Goal: Information Seeking & Learning: Learn about a topic

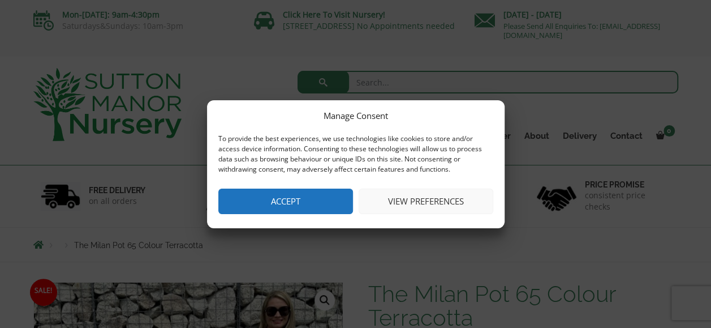
click at [287, 196] on button "Accept" at bounding box center [285, 200] width 135 height 25
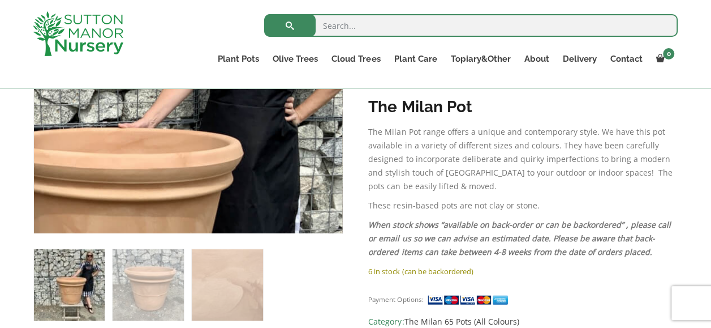
scroll to position [339, 0]
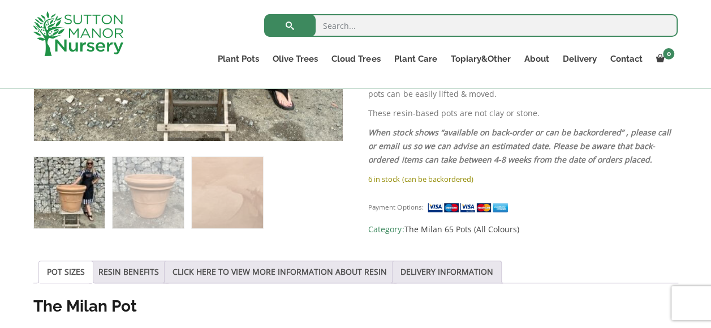
scroll to position [453, 0]
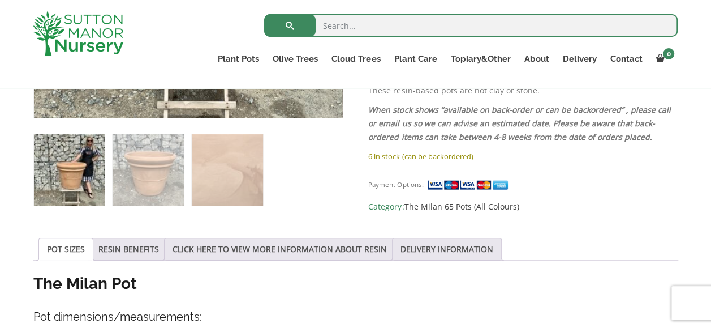
click at [70, 243] on link "POT SIZES" at bounding box center [66, 248] width 38 height 21
click at [66, 248] on link "POT SIZES" at bounding box center [66, 248] width 38 height 21
click at [434, 201] on link "The Milan 65 Pots (All Colours)" at bounding box center [461, 206] width 115 height 11
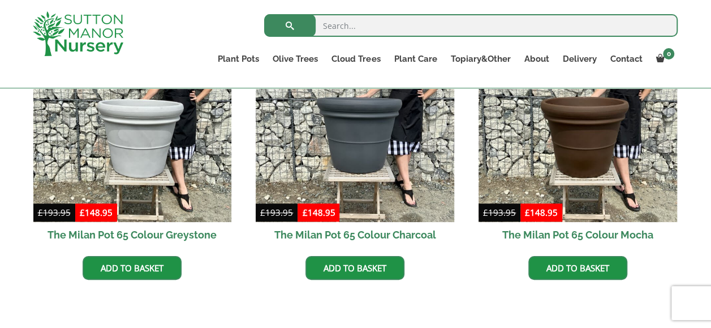
scroll to position [611, 0]
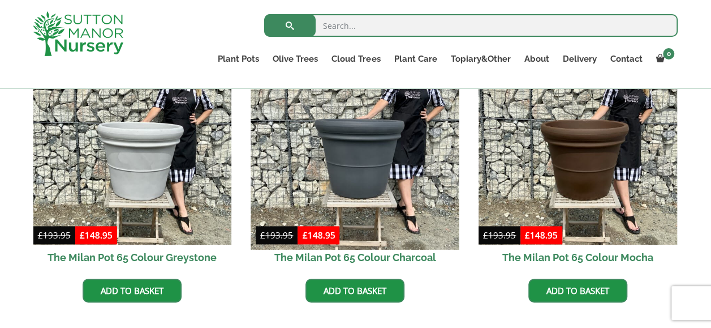
click at [362, 148] on img at bounding box center [355, 145] width 208 height 208
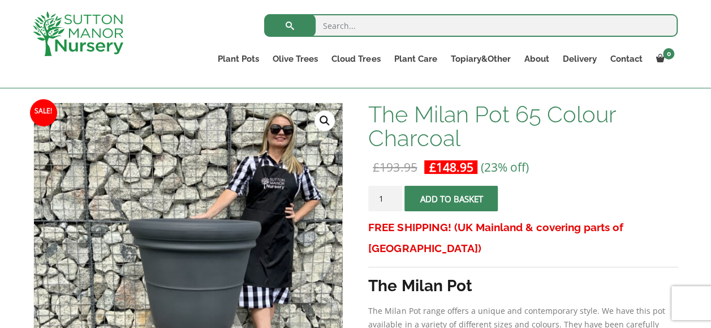
scroll to position [158, 0]
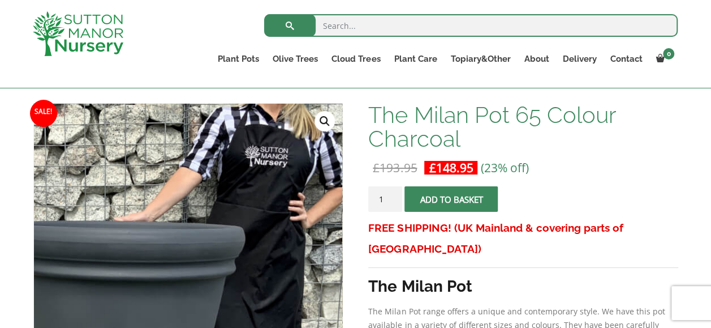
click at [281, 216] on img at bounding box center [111, 293] width 566 height 566
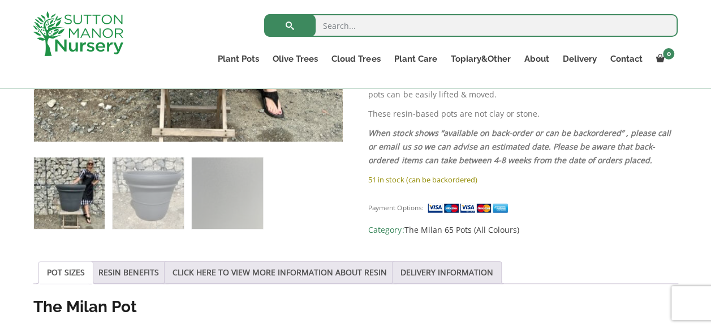
scroll to position [430, 0]
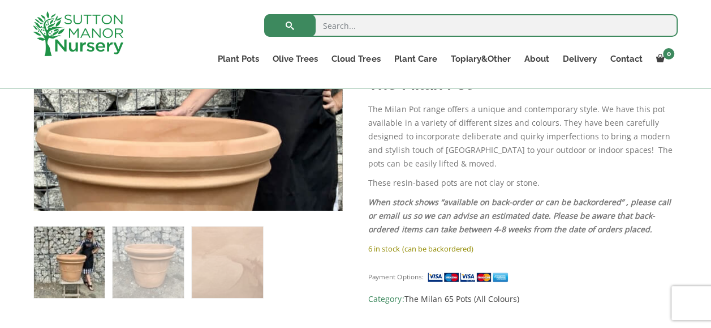
scroll to position [362, 0]
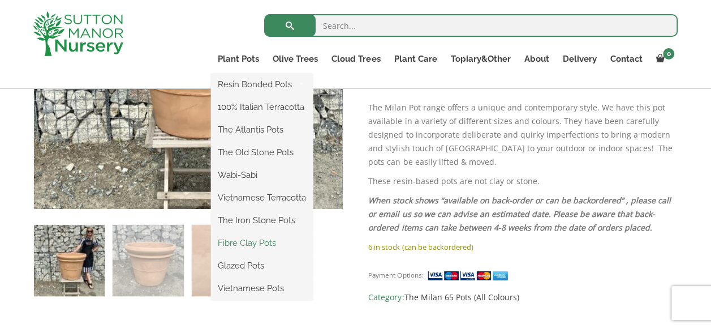
click at [245, 241] on link "Fibre Clay Pots" at bounding box center [262, 242] width 102 height 17
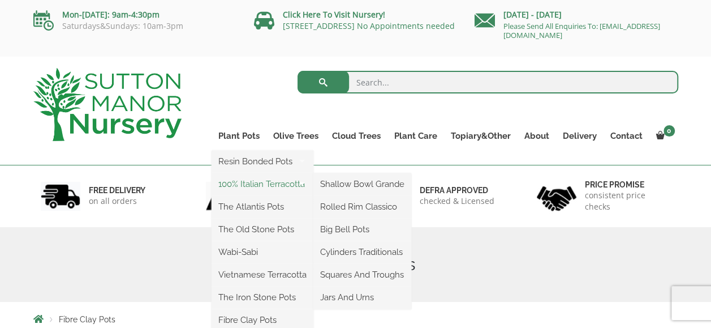
click at [306, 176] on link "100% Italian Terracotta" at bounding box center [263, 183] width 102 height 17
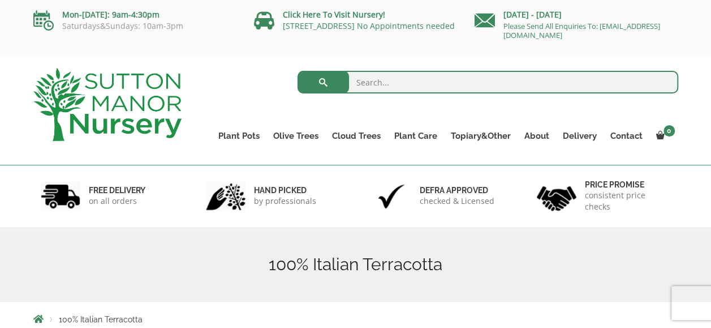
click at [206, 268] on h1 "100% Italian Terracotta" at bounding box center [355, 264] width 645 height 20
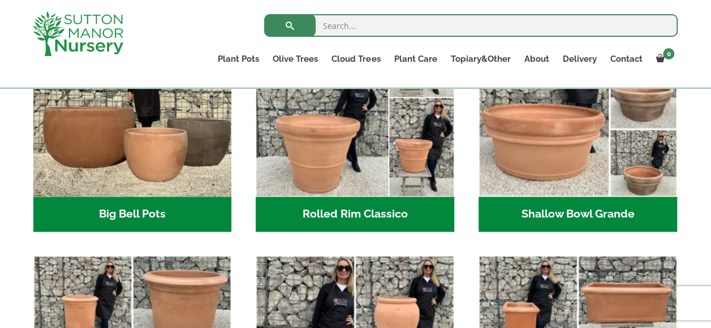
scroll to position [453, 0]
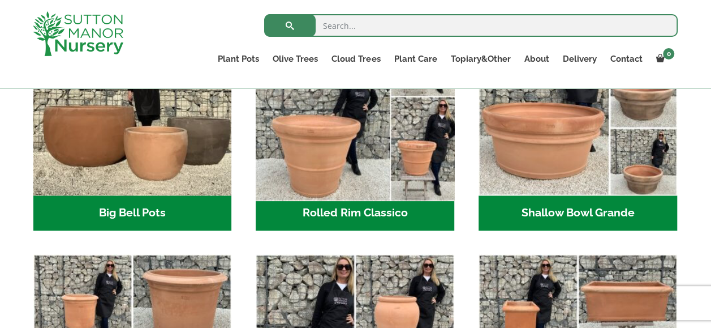
click at [321, 161] on img "Visit product category Rolled Rim Classico" at bounding box center [355, 96] width 208 height 208
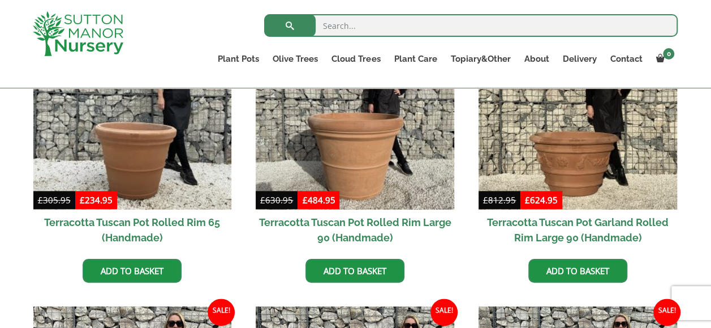
scroll to position [566, 0]
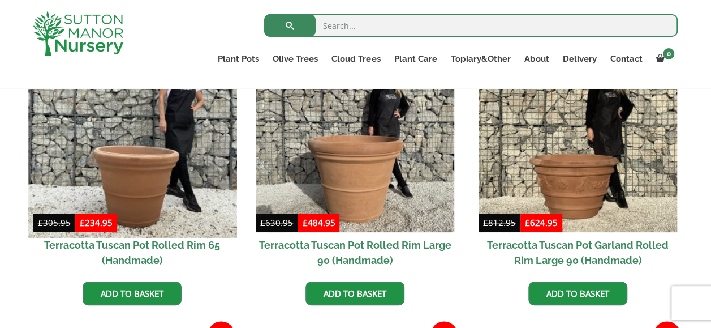
click at [136, 161] on img at bounding box center [132, 133] width 208 height 208
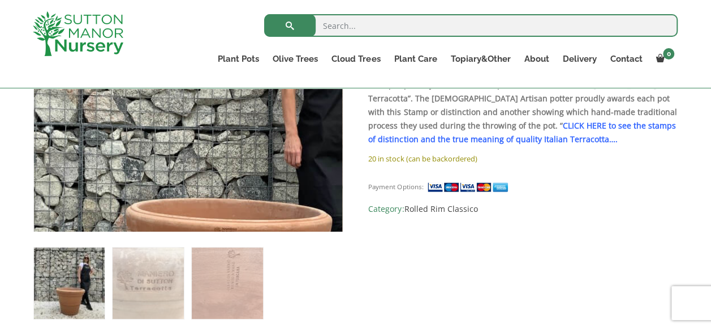
scroll to position [362, 0]
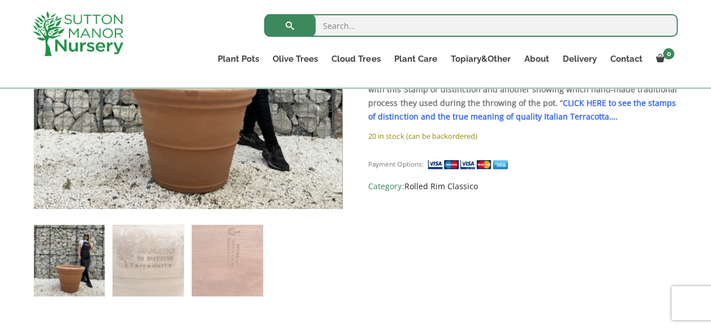
click at [427, 180] on link "Rolled Rim Classico" at bounding box center [441, 185] width 74 height 11
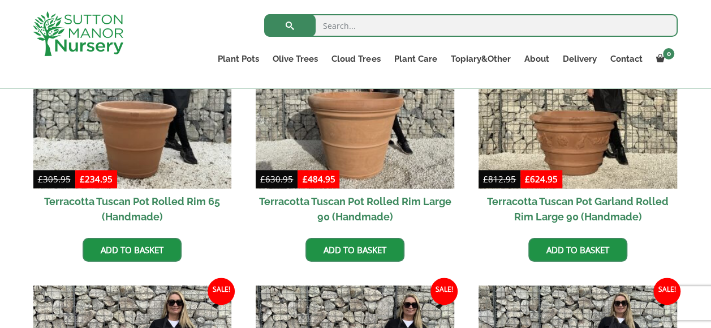
scroll to position [611, 0]
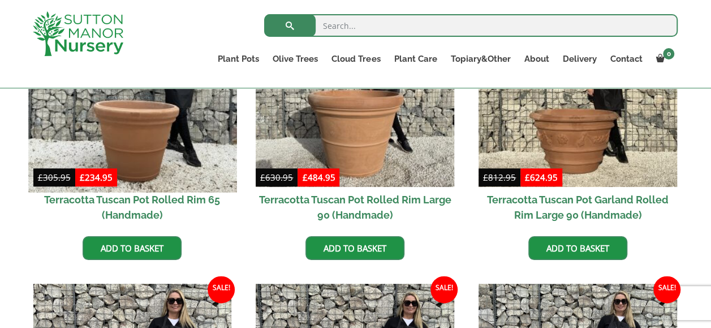
click at [142, 150] on img at bounding box center [132, 88] width 208 height 208
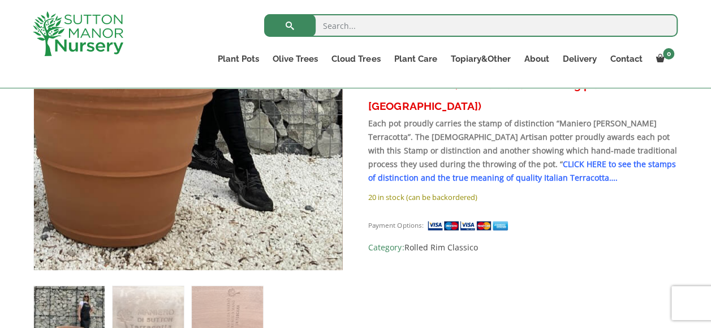
scroll to position [362, 0]
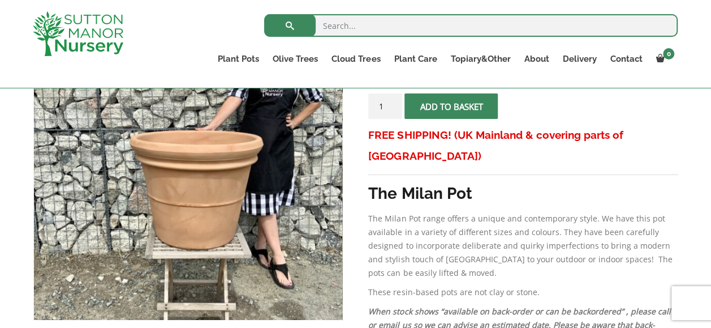
scroll to position [249, 0]
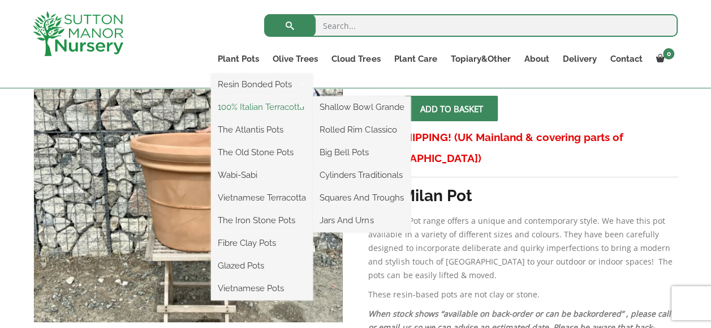
click at [255, 106] on link "100% Italian Terracotta" at bounding box center [262, 106] width 102 height 17
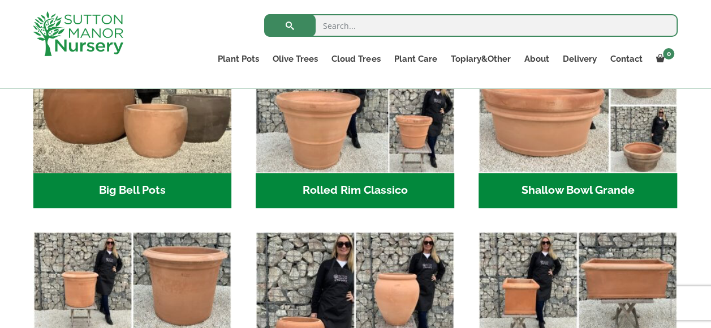
scroll to position [453, 0]
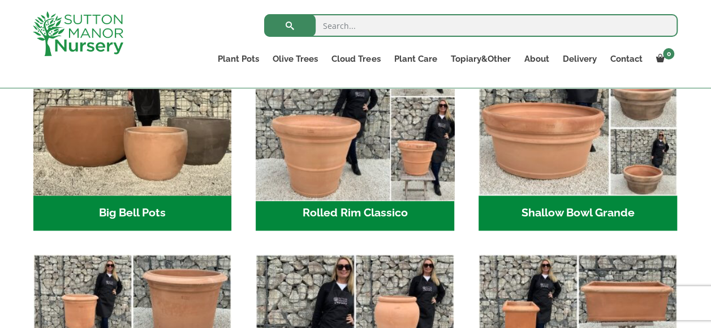
click at [309, 161] on img "Visit product category Rolled Rim Classico" at bounding box center [355, 96] width 208 height 208
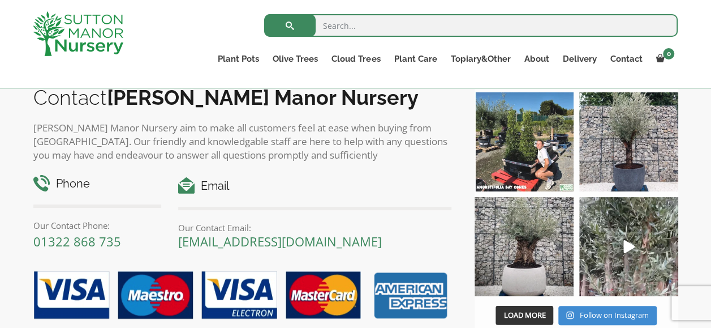
scroll to position [1516, 0]
